Goal: Task Accomplishment & Management: Use online tool/utility

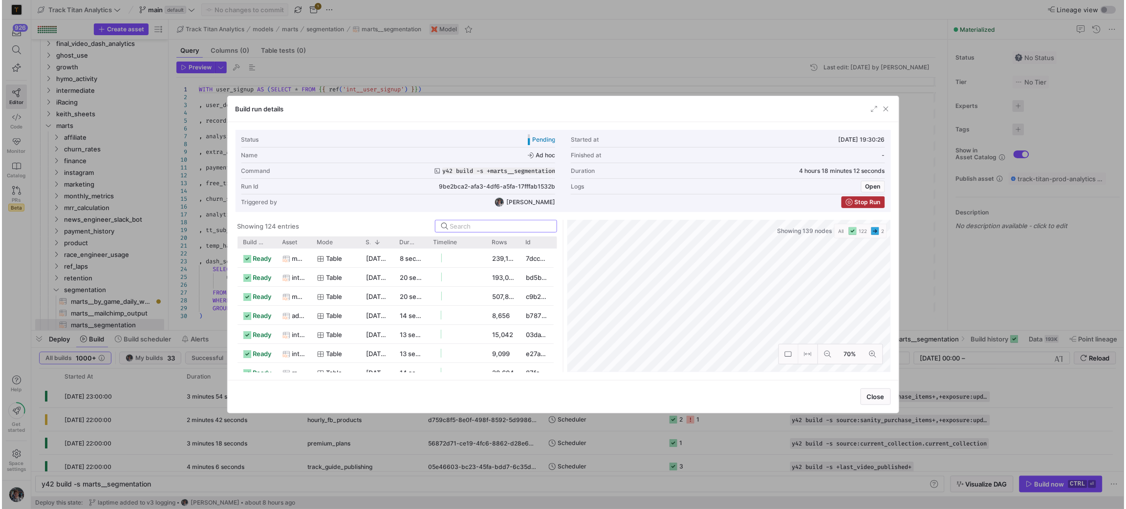
scroll to position [0, 28]
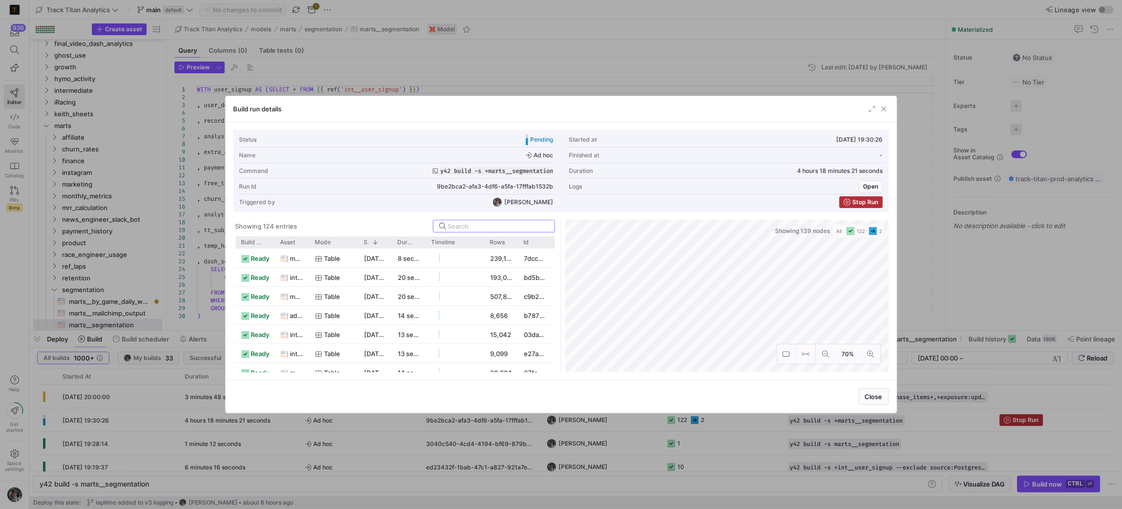
click at [882, 122] on div "Build run details" at bounding box center [561, 109] width 671 height 26
click at [885, 110] on span "button" at bounding box center [884, 109] width 10 height 10
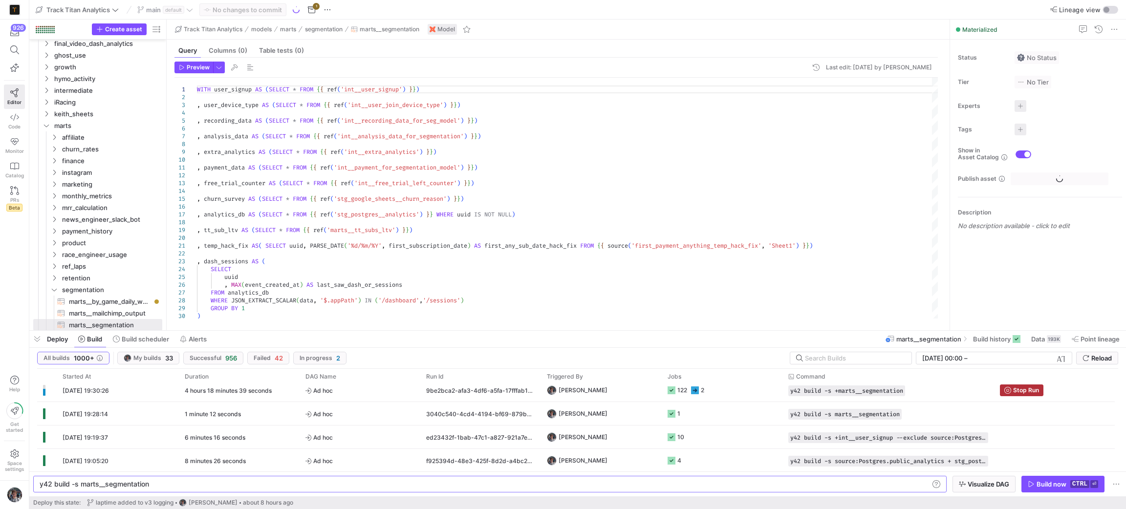
scroll to position [147, 0]
click at [714, 395] on y42-job-status-cell-renderer "122 2" at bounding box center [722, 390] width 109 height 22
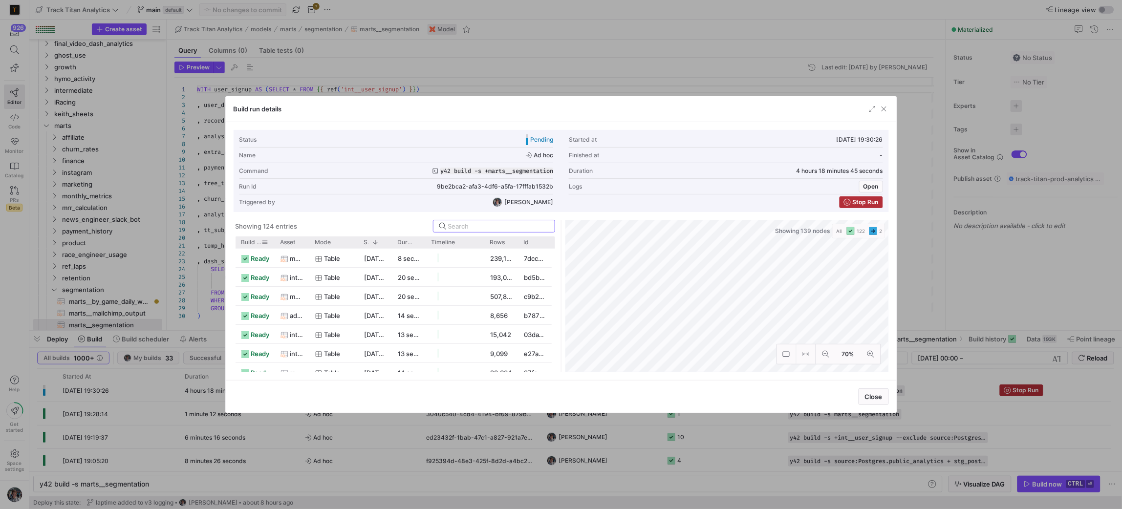
click at [267, 242] on span at bounding box center [265, 242] width 7 height 7
click at [248, 239] on span "Build status" at bounding box center [252, 242] width 21 height 7
click at [309, 243] on div at bounding box center [310, 243] width 4 height 12
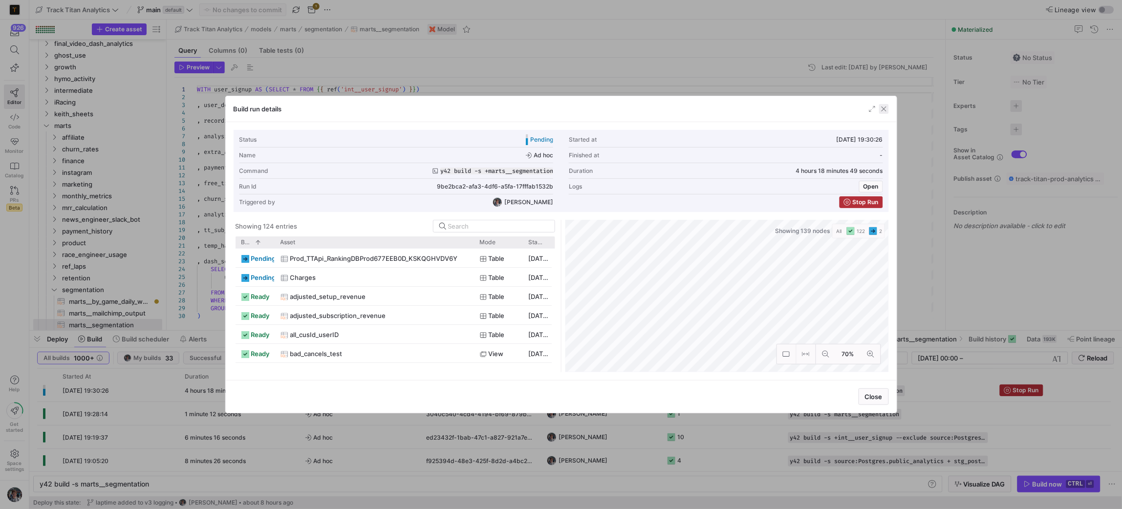
click at [879, 107] on span "button" at bounding box center [884, 109] width 10 height 10
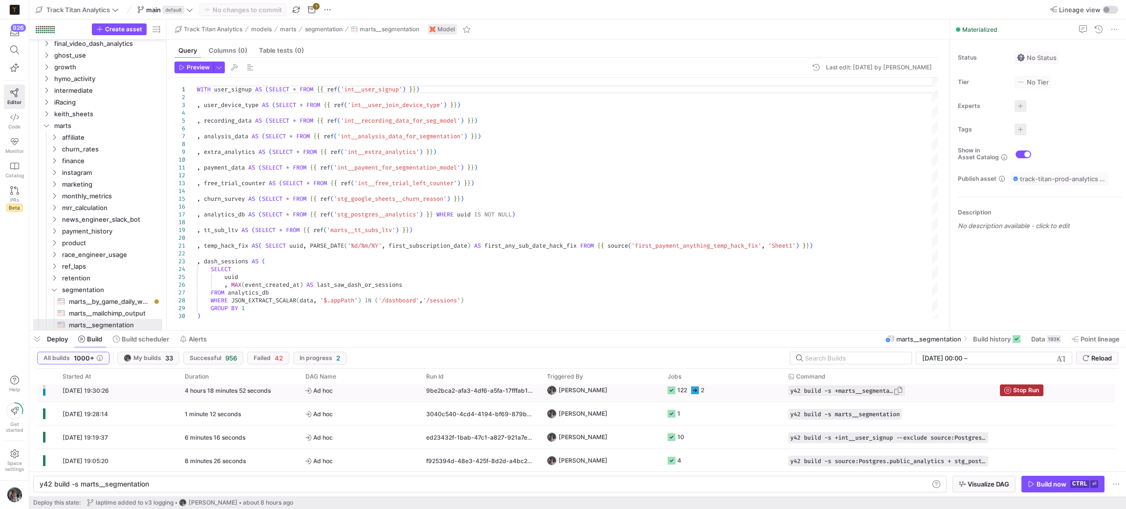
click at [901, 391] on span "Press SPACE to select this row." at bounding box center [899, 391] width 10 height 10
click at [773, 477] on div "y42 build -s marts__segmentation y42 build -s marts__segmentation" at bounding box center [490, 484] width 914 height 17
click at [773, 483] on div "y42 build -s marts__segmentation" at bounding box center [484, 485] width 889 height 8
click at [773, 483] on div "y42 build -s marts__segmentationy42 build -s +mart s__segmentation" at bounding box center [484, 485] width 889 height 8
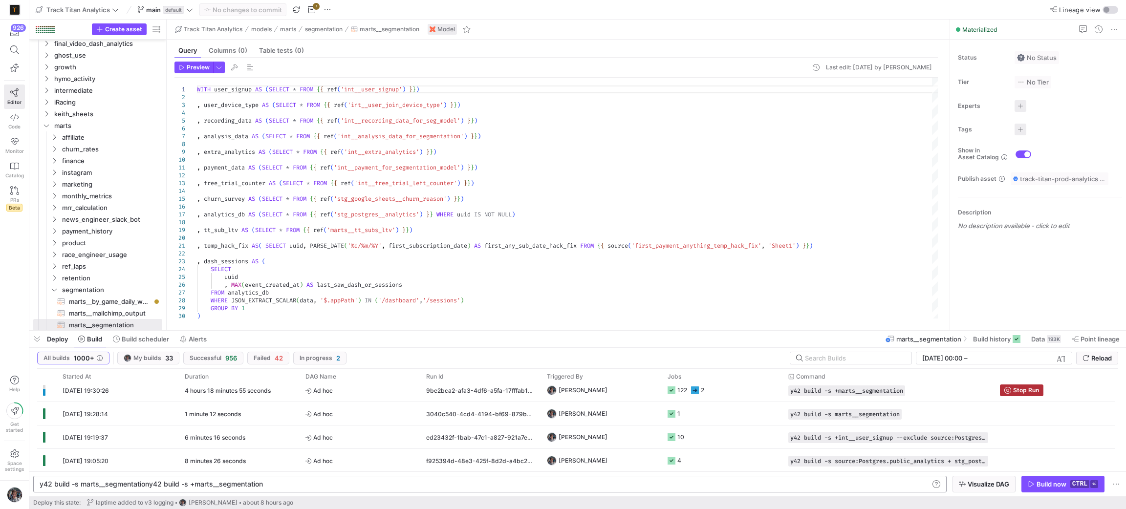
click at [773, 483] on div "y42 build -s marts__segmentationy42 build -s +mart s__segmentation" at bounding box center [484, 485] width 889 height 8
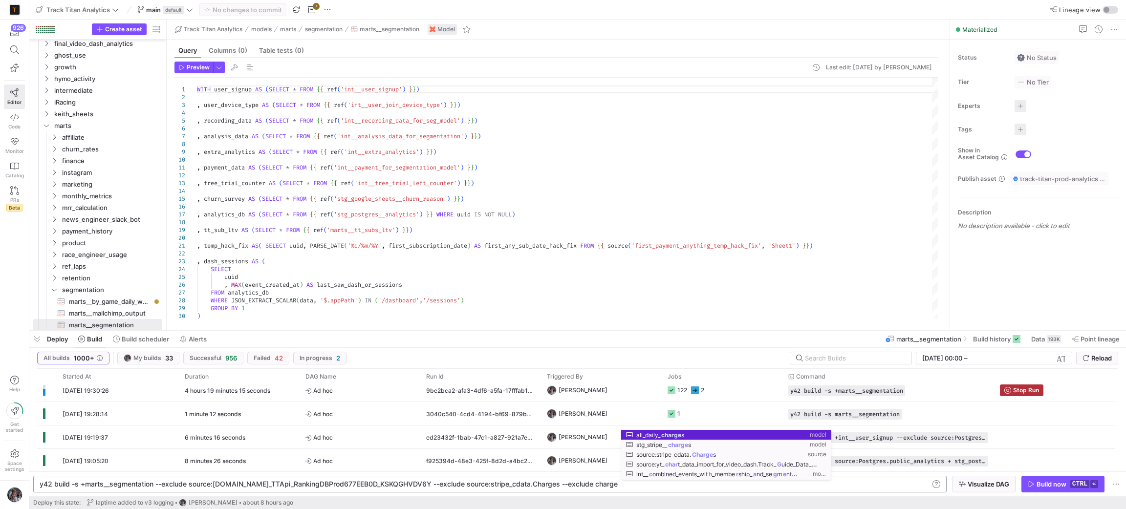
scroll to position [0, 576]
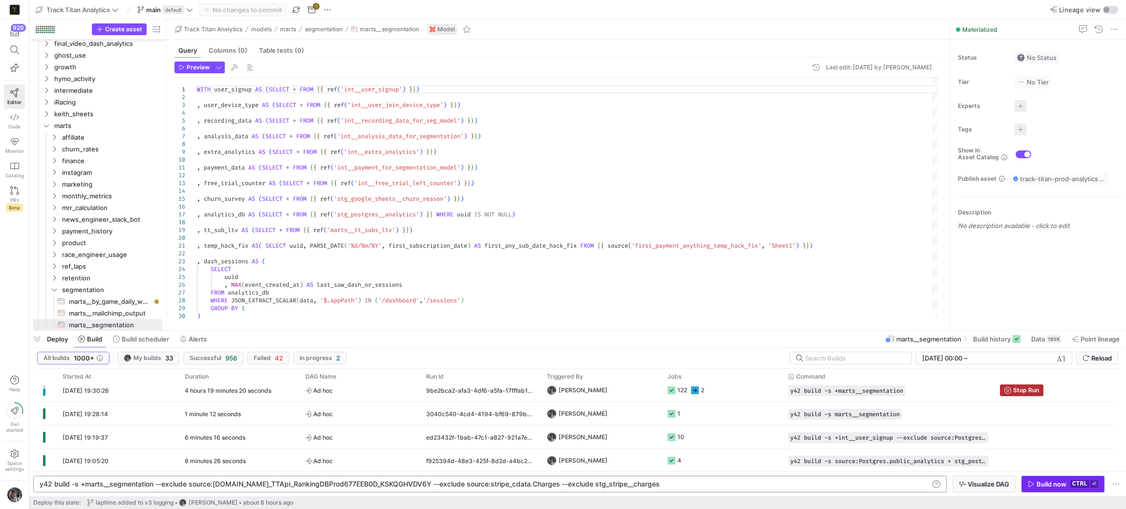
type textarea "y42 build -s +marts__segmentation --exclude source:DynamoDB.Prod_TTApi_RankingD…"
click at [1074, 484] on kbd "ctrl" at bounding box center [1080, 485] width 19 height 8
